Goal: Find specific page/section: Find specific page/section

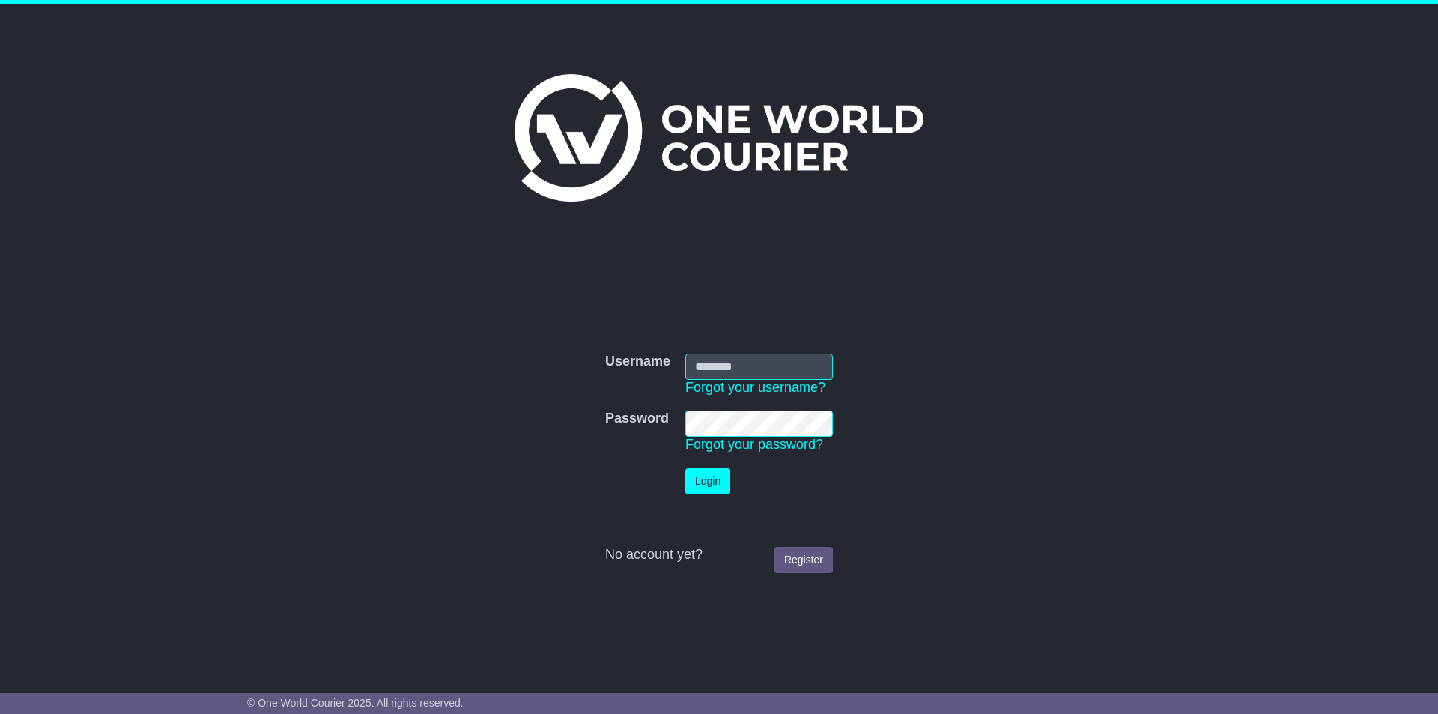
type input "**********"
click at [701, 324] on button "Login" at bounding box center [707, 481] width 45 height 26
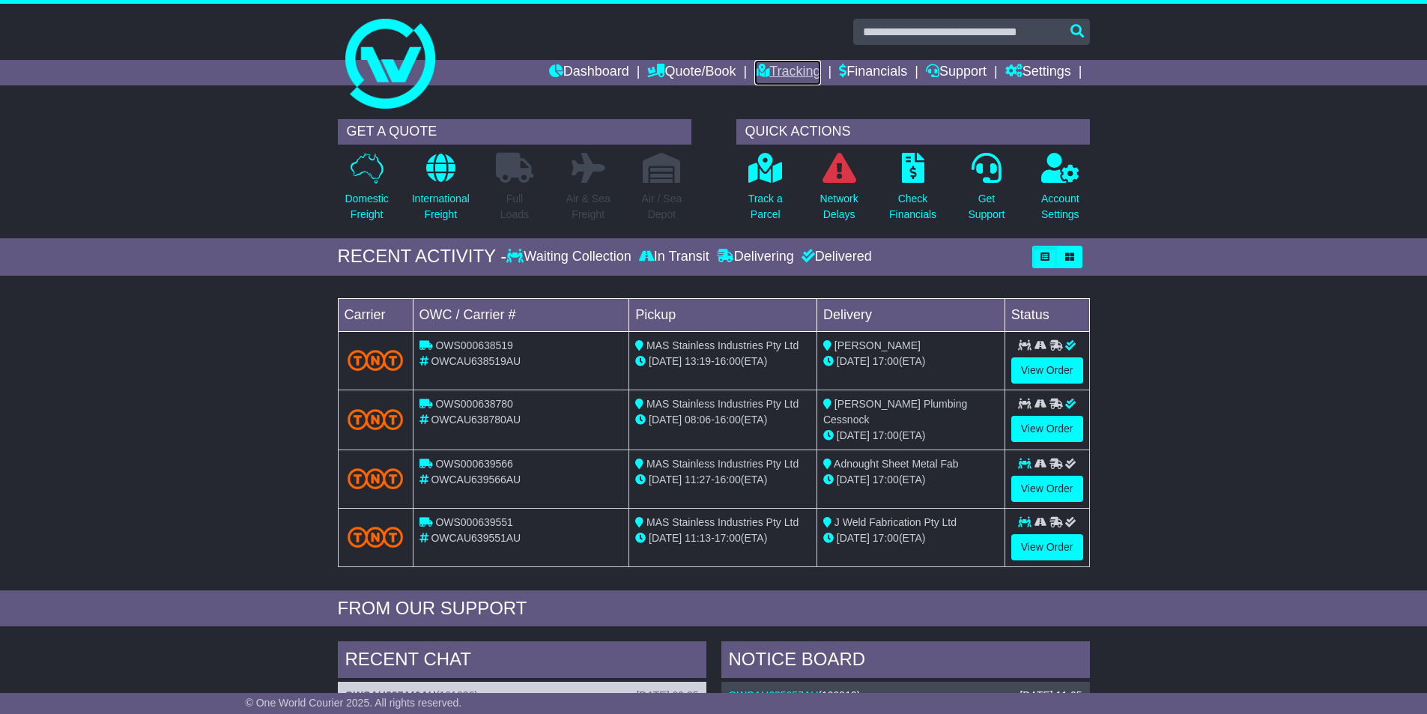
click at [778, 70] on link "Tracking" at bounding box center [787, 72] width 66 height 25
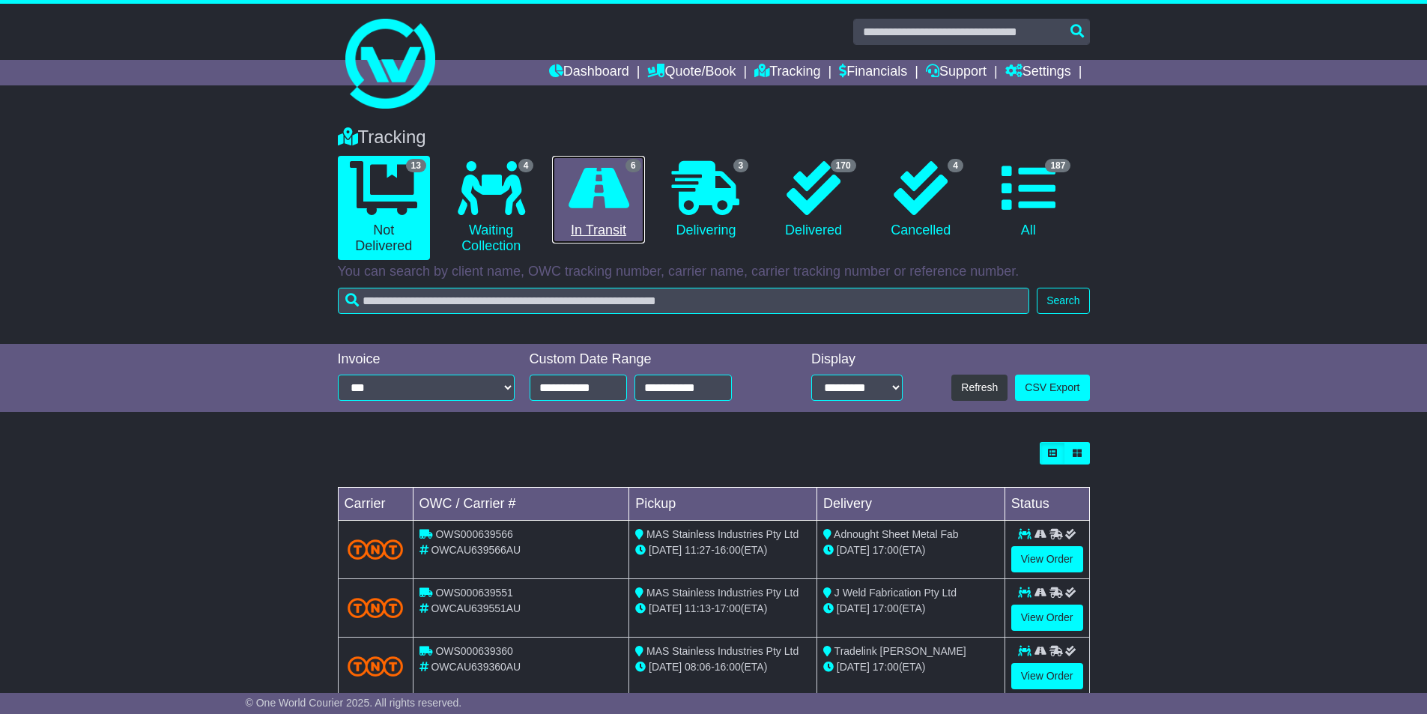
click at [592, 225] on link "6 In Transit" at bounding box center [598, 200] width 92 height 88
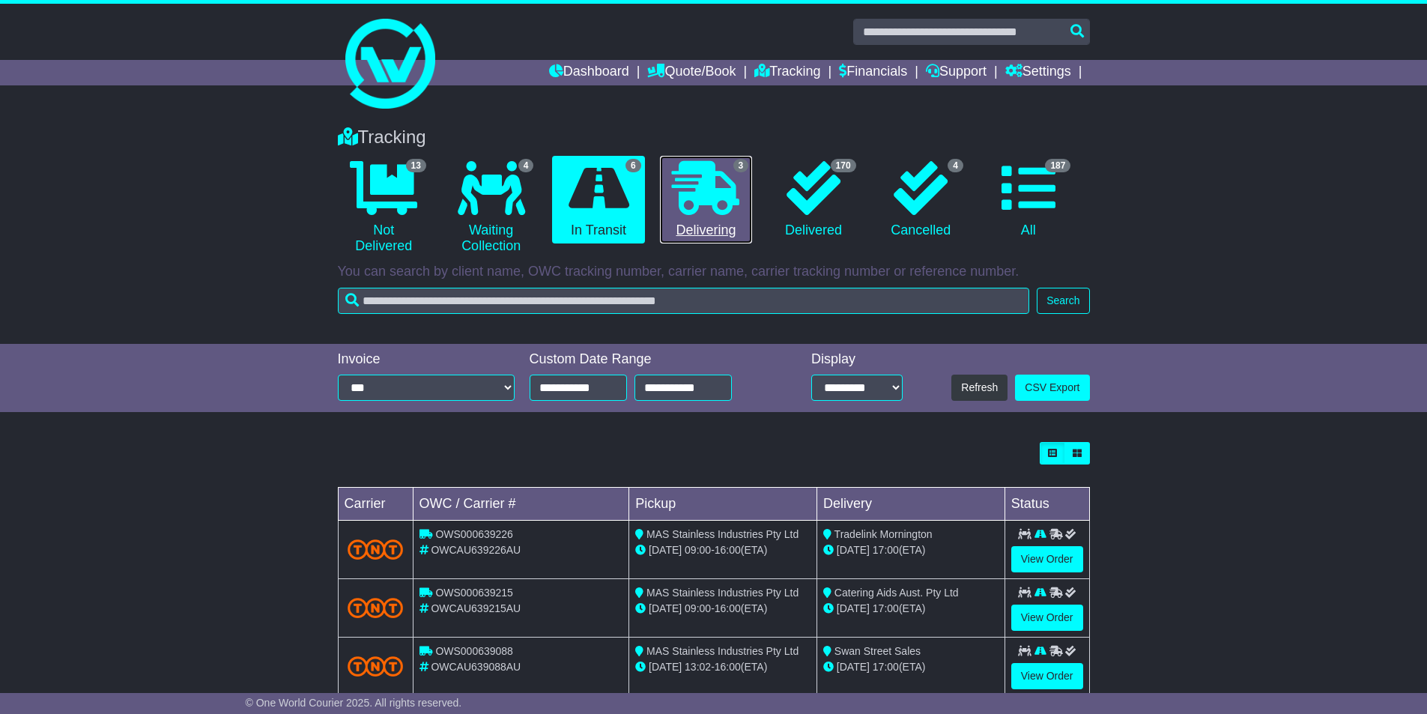
click at [723, 203] on icon at bounding box center [705, 188] width 67 height 54
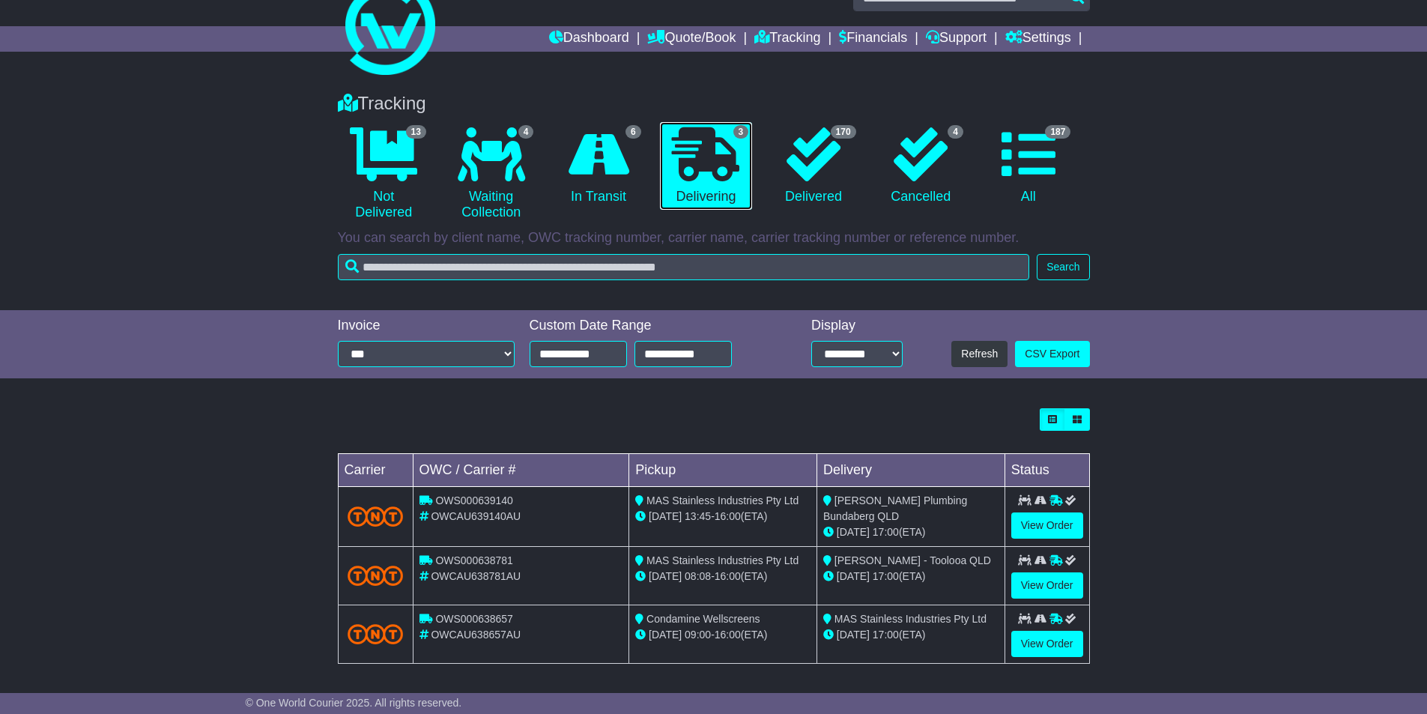
scroll to position [35, 0]
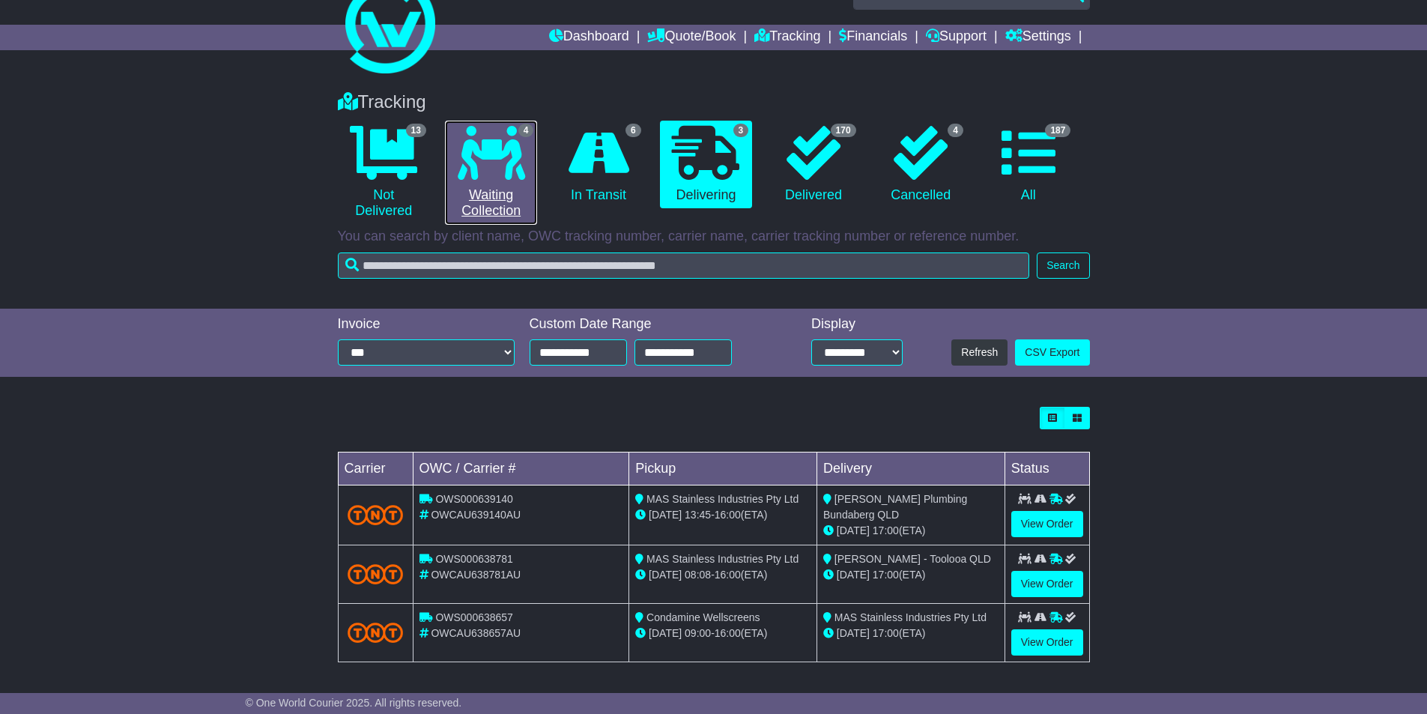
click at [513, 187] on link "4 Waiting Collection" at bounding box center [491, 173] width 92 height 104
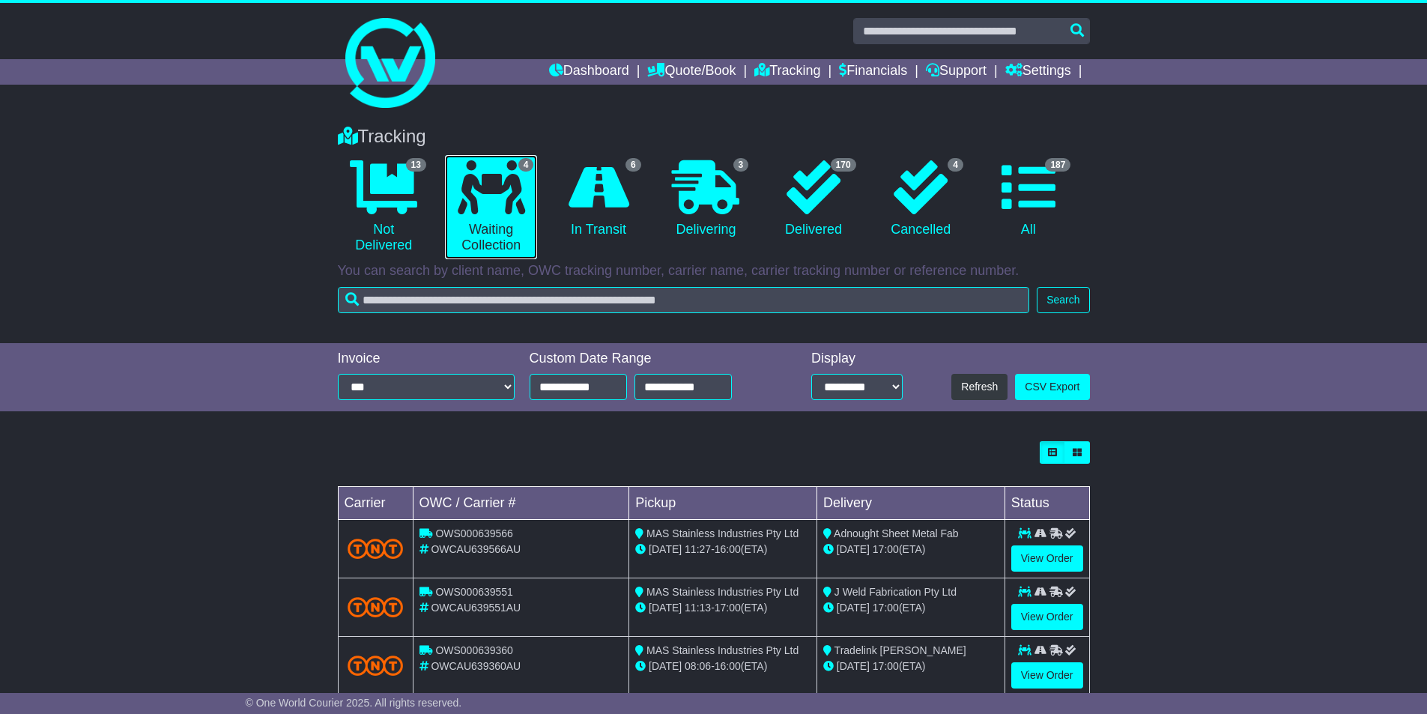
scroll to position [0, 0]
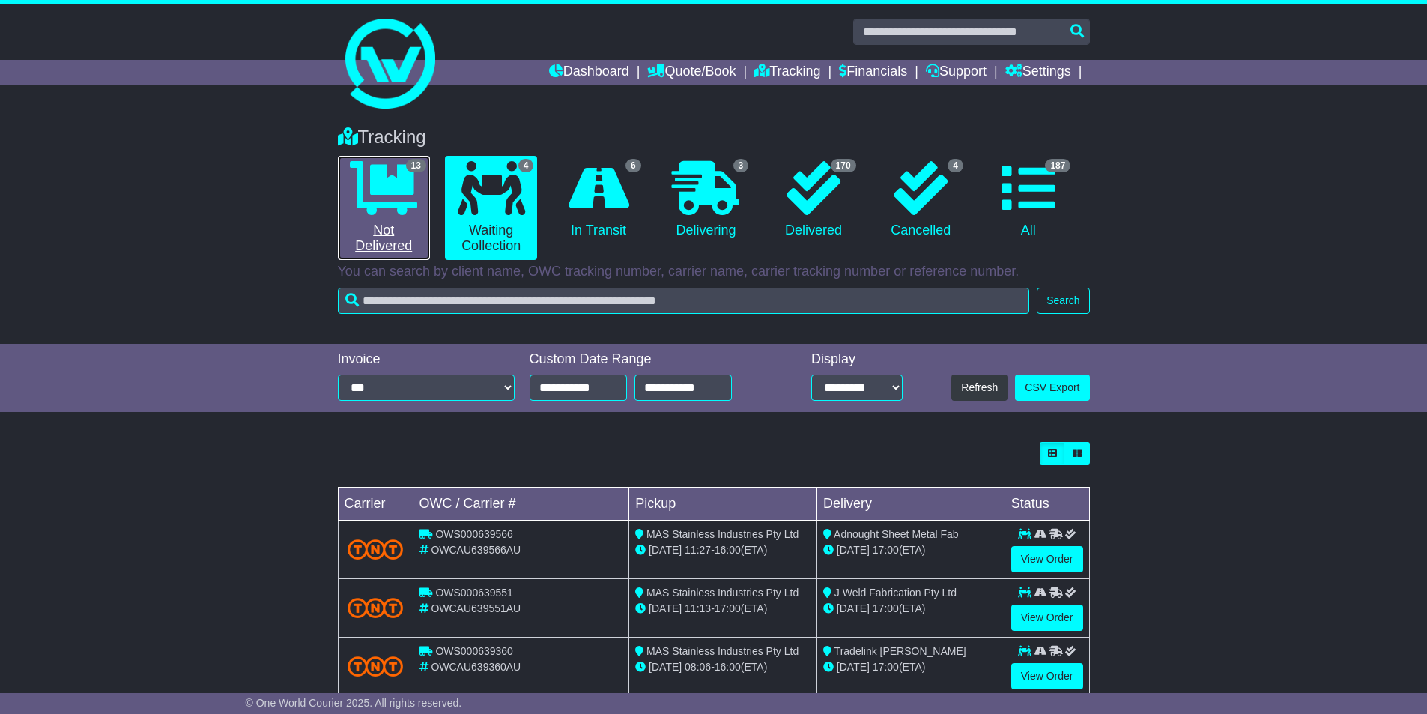
click at [344, 199] on link "13 Not Delivered" at bounding box center [384, 208] width 92 height 104
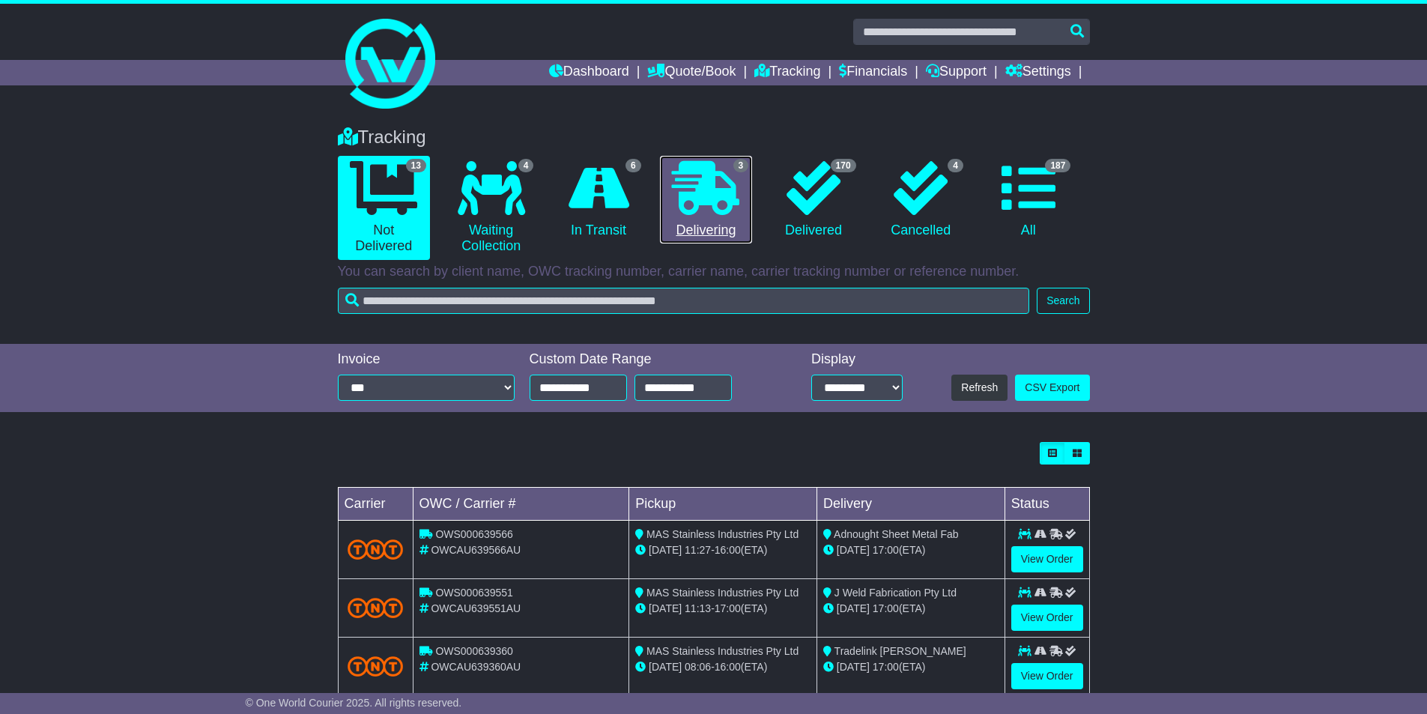
click at [729, 225] on link "3 Delivering" at bounding box center [706, 200] width 92 height 88
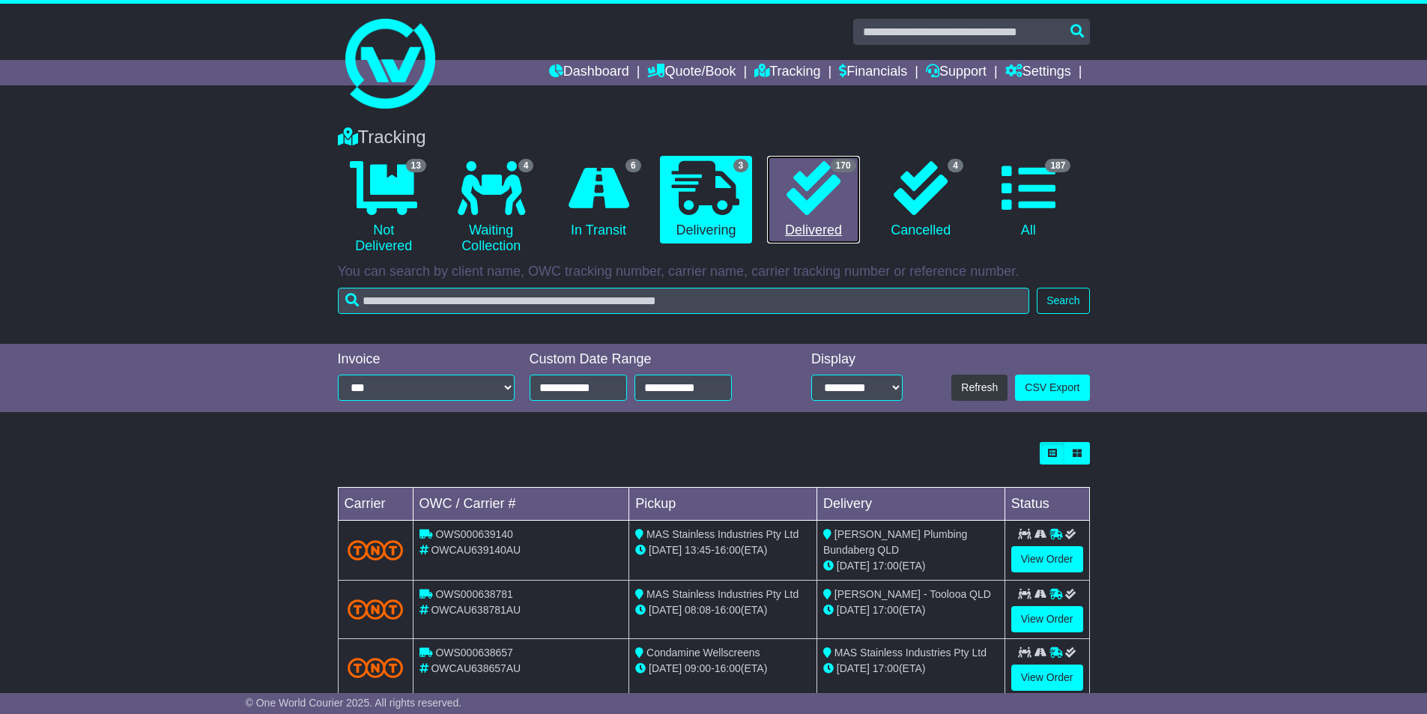
click at [835, 217] on link "170 Delivered" at bounding box center [813, 200] width 92 height 88
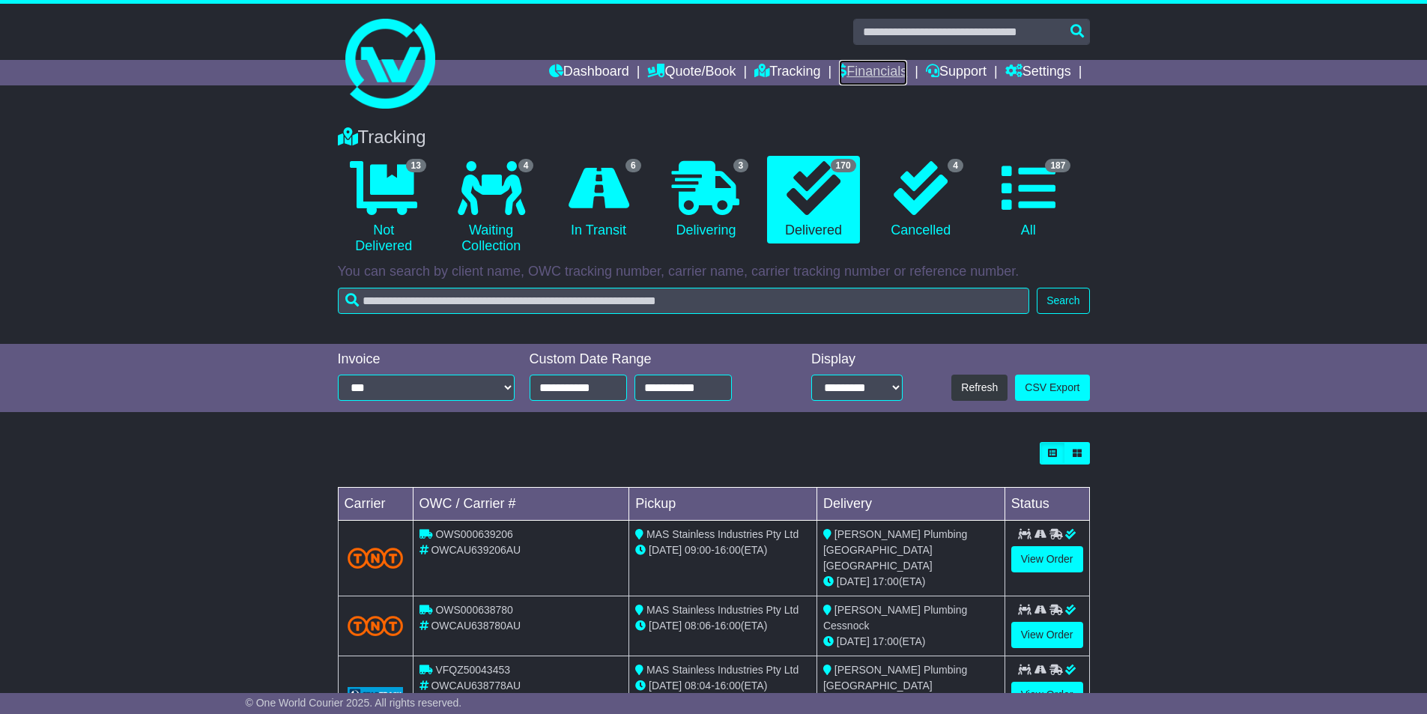
click at [866, 76] on link "Financials" at bounding box center [873, 72] width 68 height 25
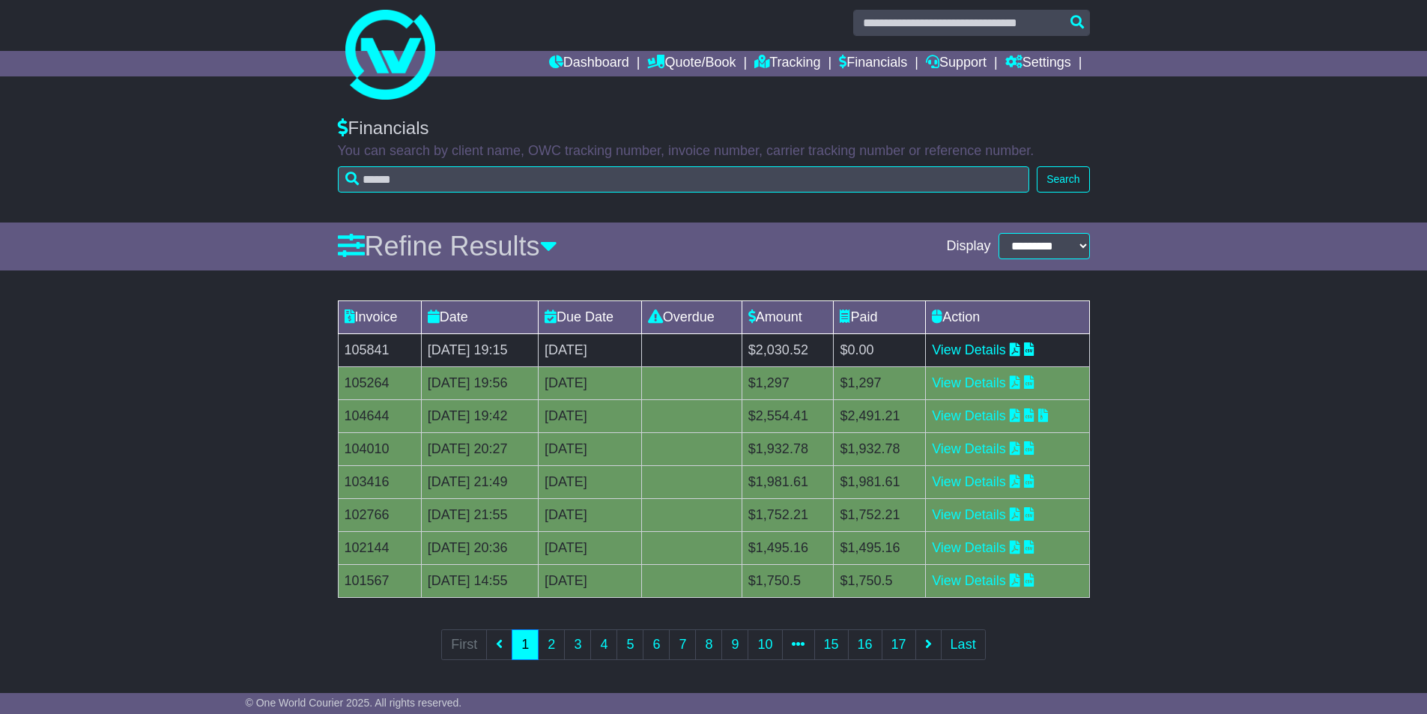
scroll to position [11, 0]
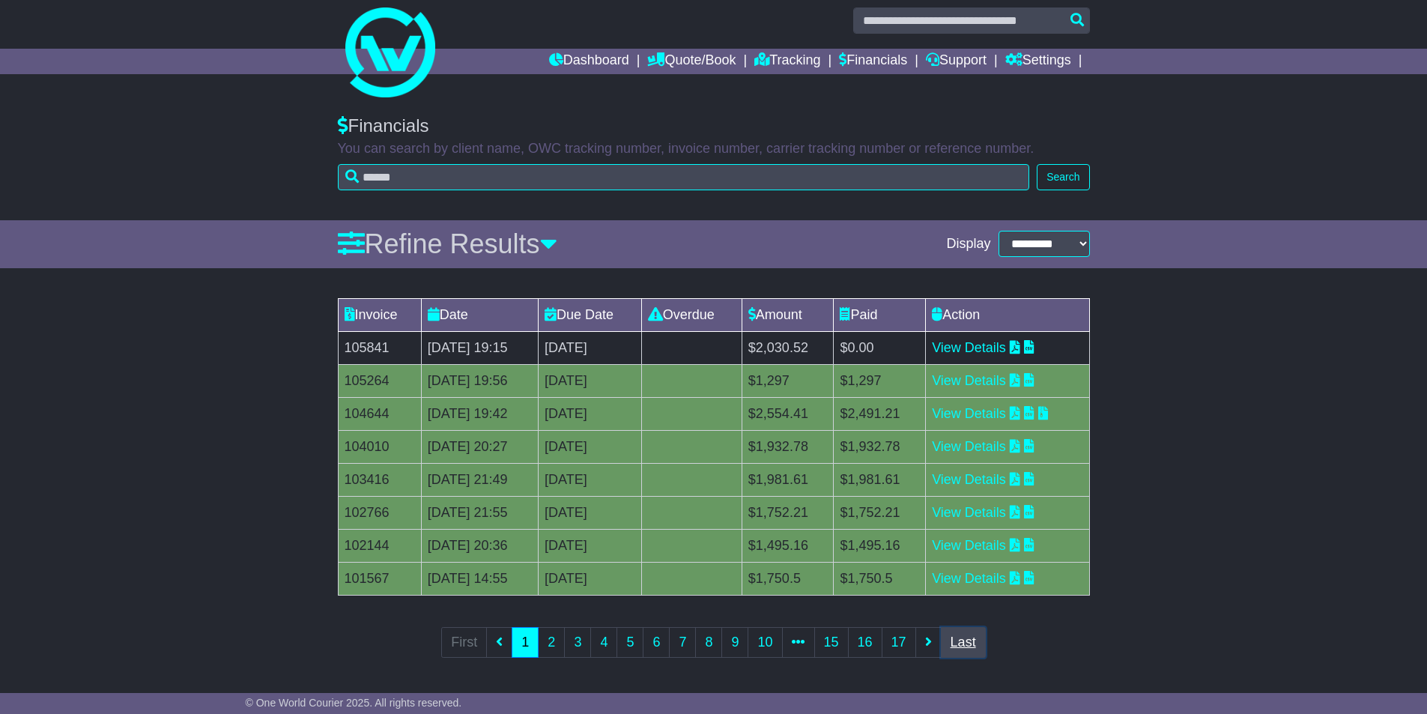
click at [956, 648] on link "Last" at bounding box center [963, 642] width 45 height 31
click at [461, 638] on link "First" at bounding box center [464, 642] width 46 height 31
click at [868, 64] on link "Financials" at bounding box center [873, 61] width 68 height 25
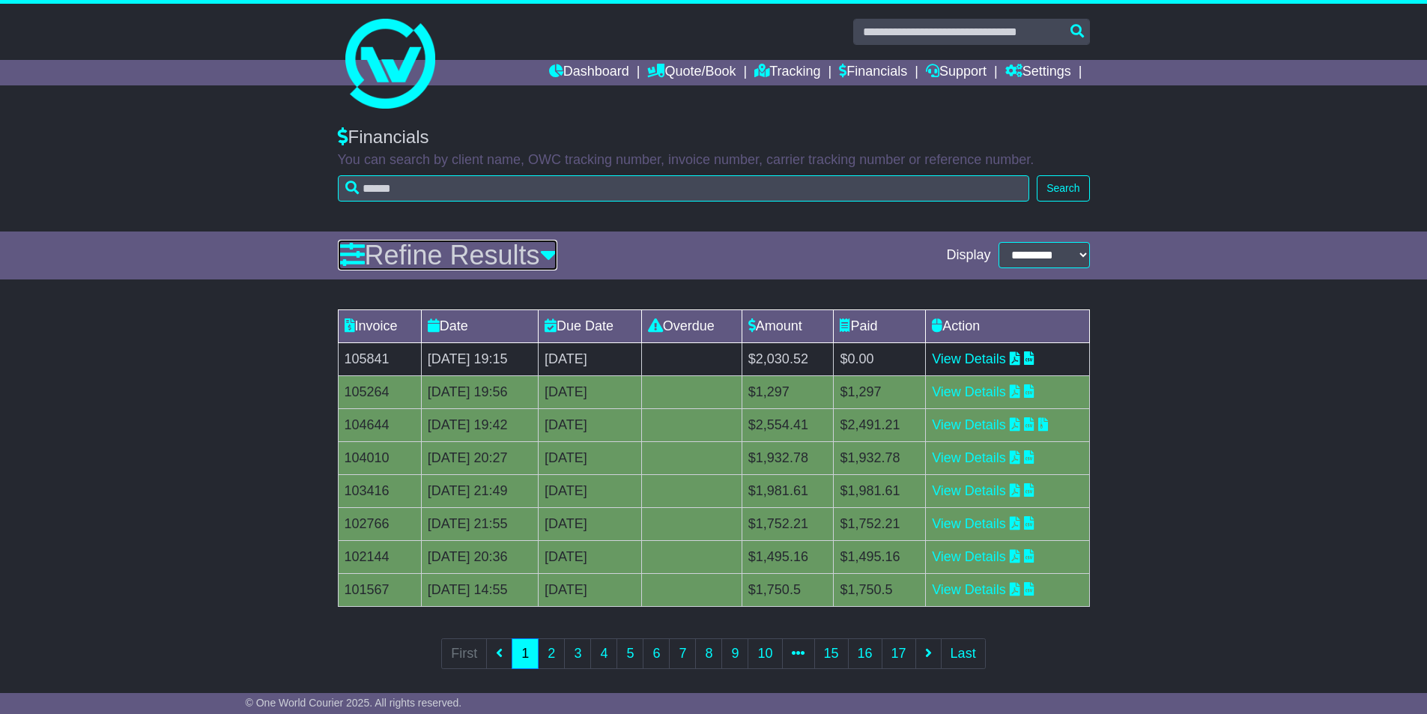
click at [352, 250] on icon at bounding box center [351, 254] width 27 height 27
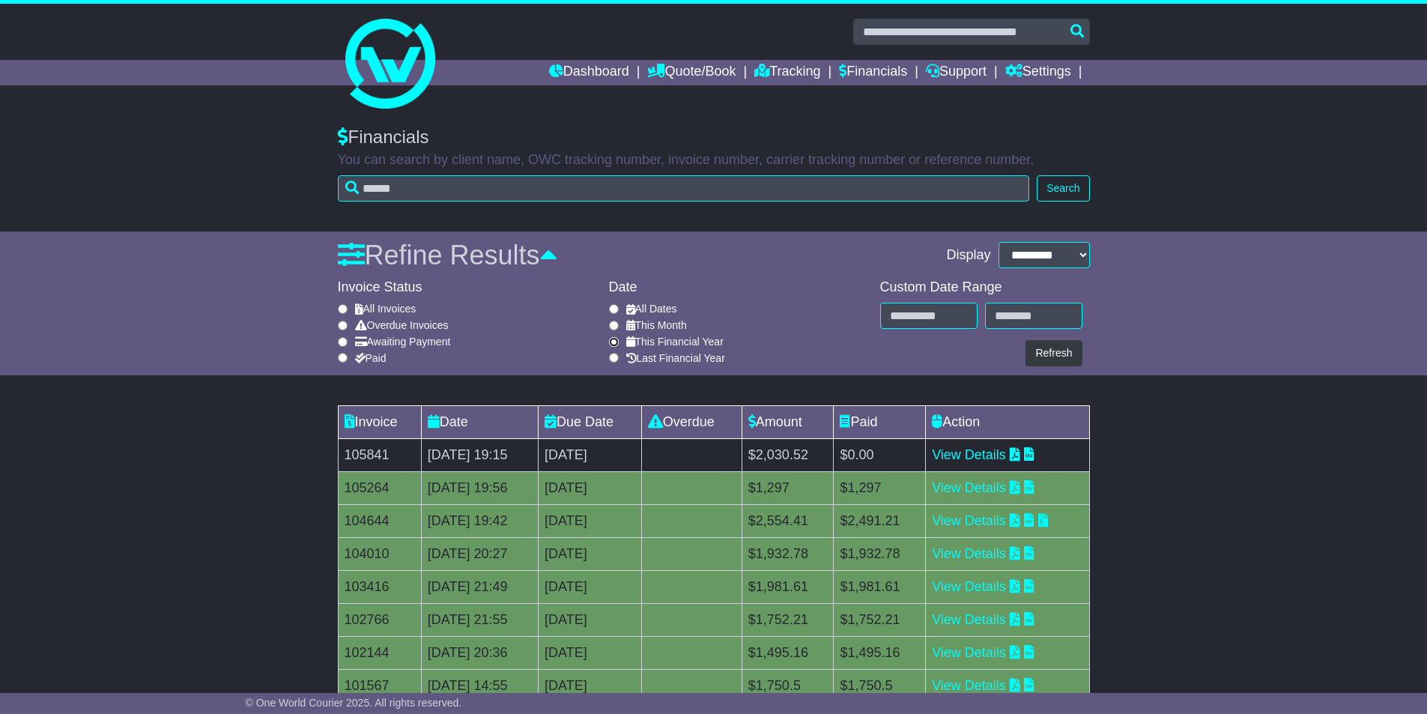
type input "**********"
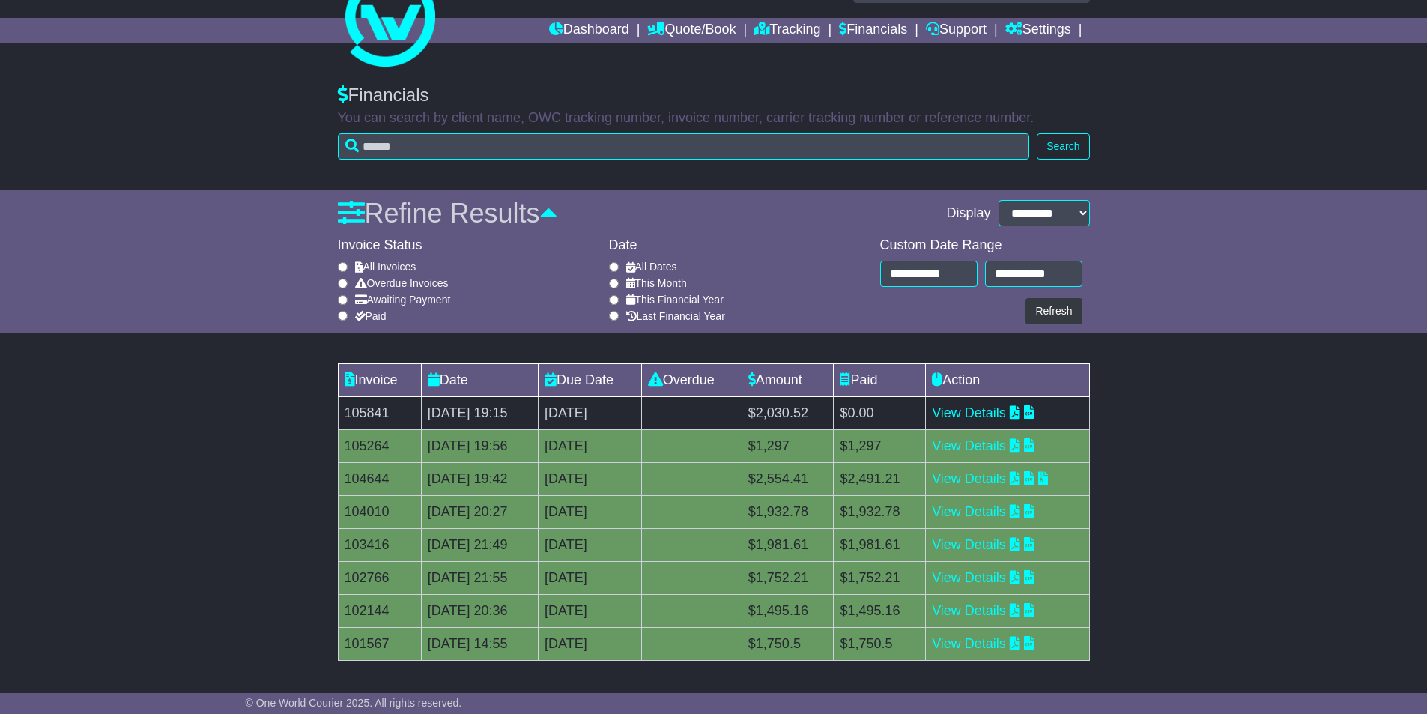
click at [370, 312] on label "Paid" at bounding box center [370, 316] width 31 height 13
click at [657, 265] on label "All Dates" at bounding box center [651, 267] width 51 height 13
click at [618, 267] on div "All Dates" at bounding box center [741, 267] width 264 height 13
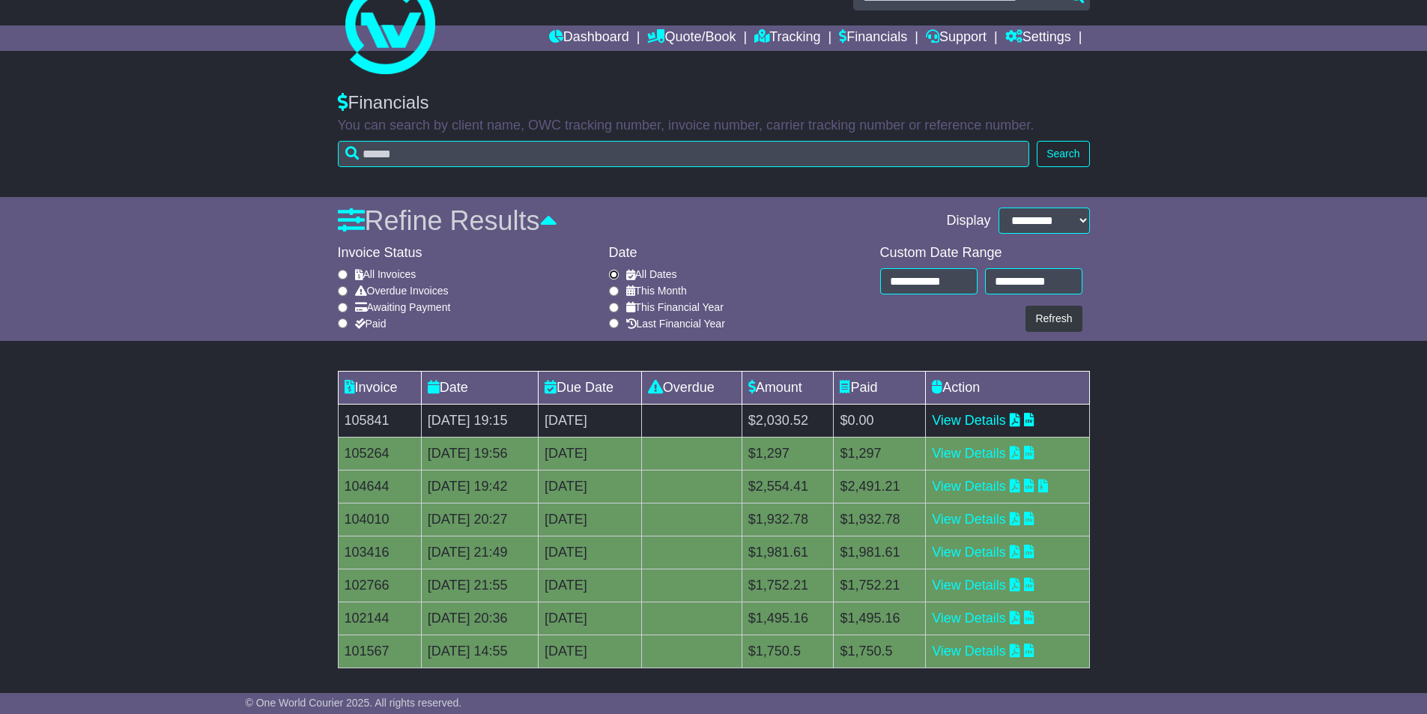
scroll to position [0, 0]
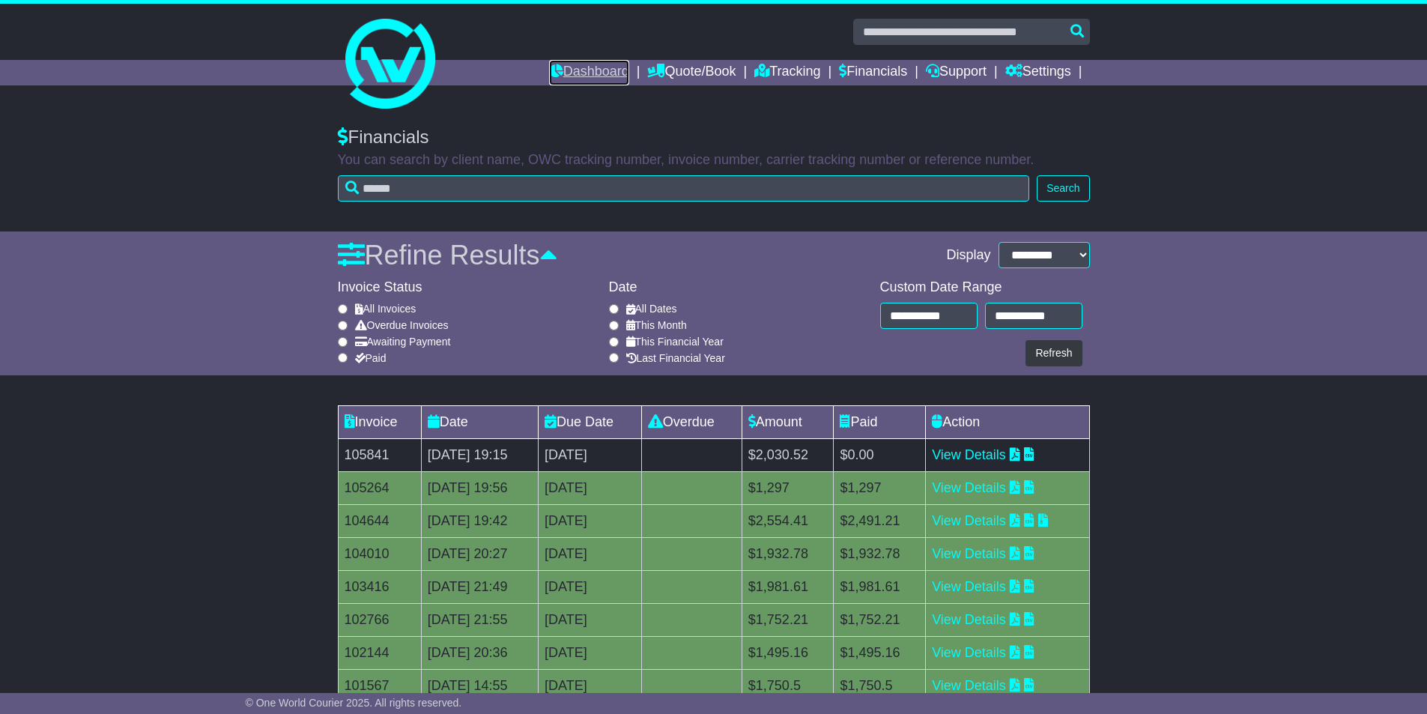
click at [562, 70] on link "Dashboard" at bounding box center [589, 72] width 80 height 25
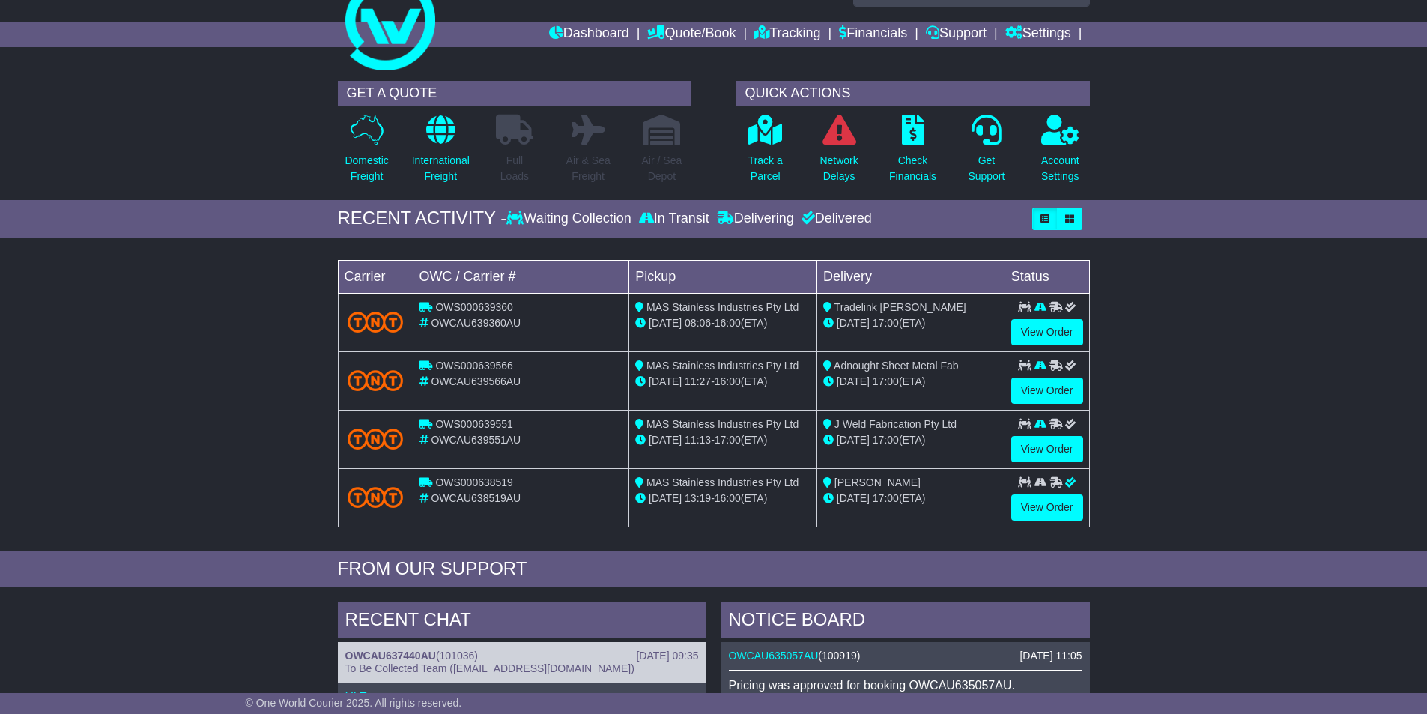
scroll to position [75, 0]
